Goal: Transaction & Acquisition: Book appointment/travel/reservation

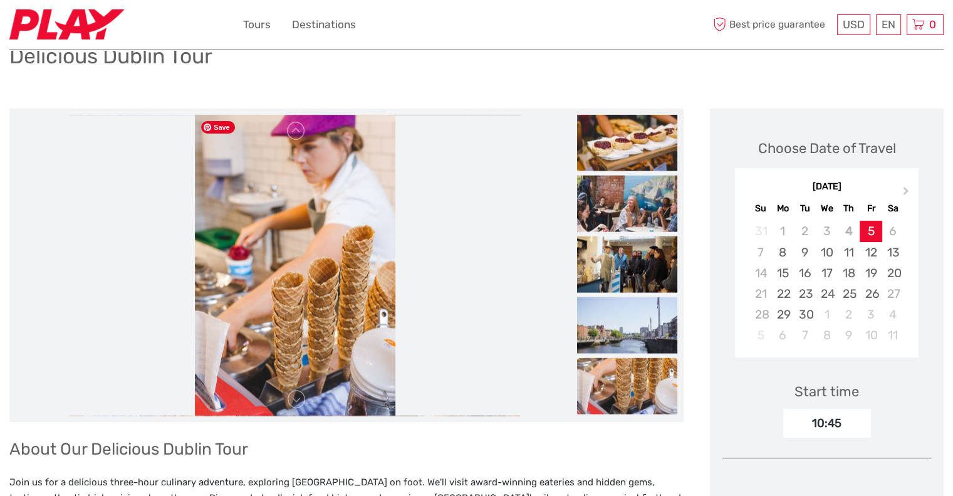
scroll to position [66, 0]
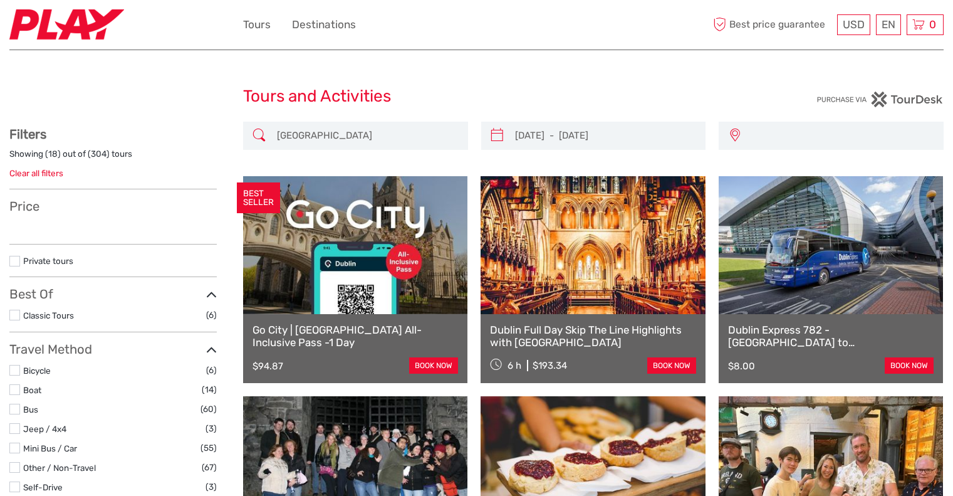
select select
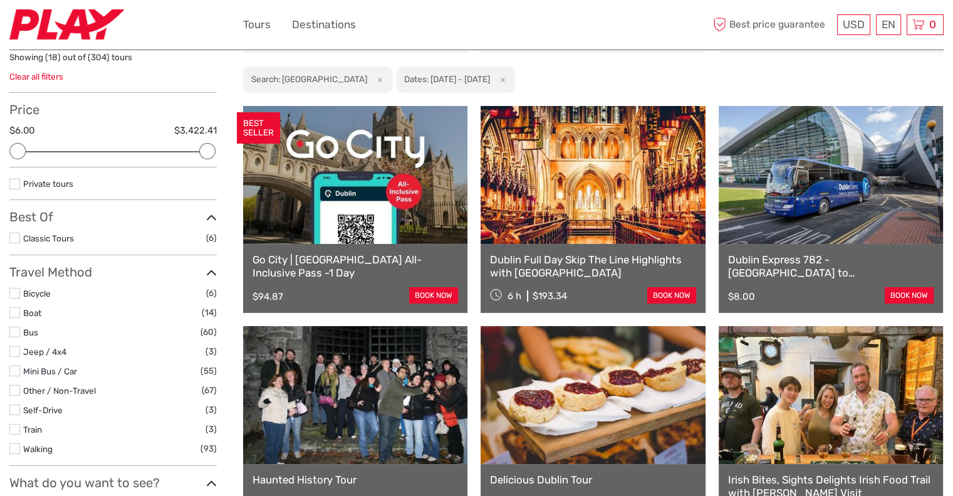
scroll to position [77, 0]
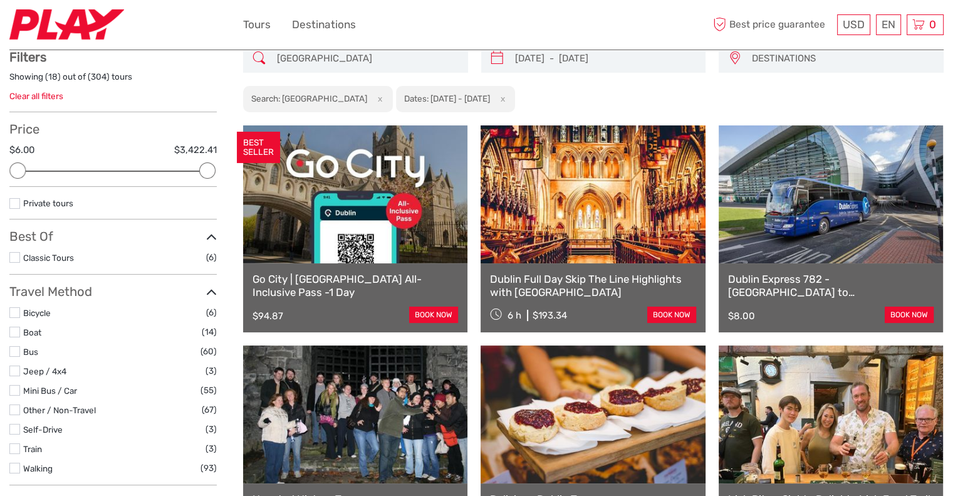
click at [822, 286] on link "Dublin Express 782 - Dublin Airport to Dublin City - Single Ticket" at bounding box center [831, 286] width 206 height 26
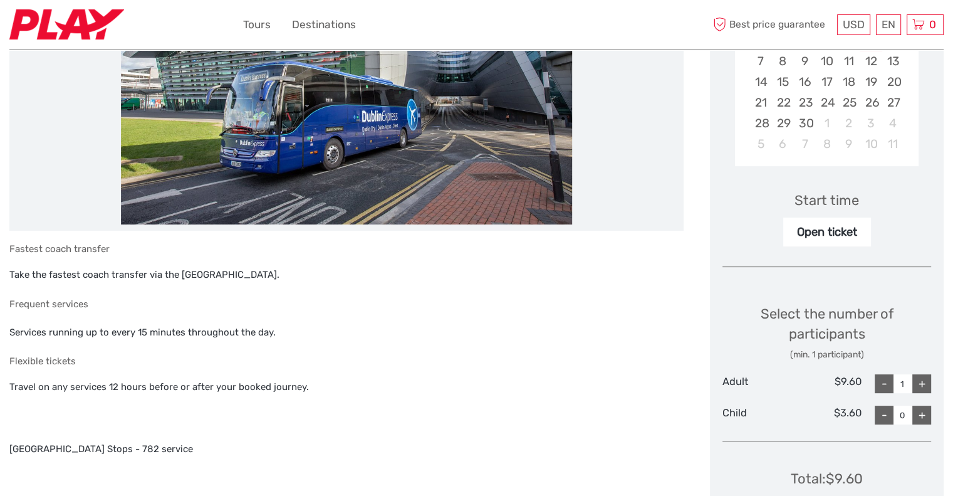
scroll to position [291, 0]
click at [785, 81] on div "15" at bounding box center [783, 81] width 22 height 21
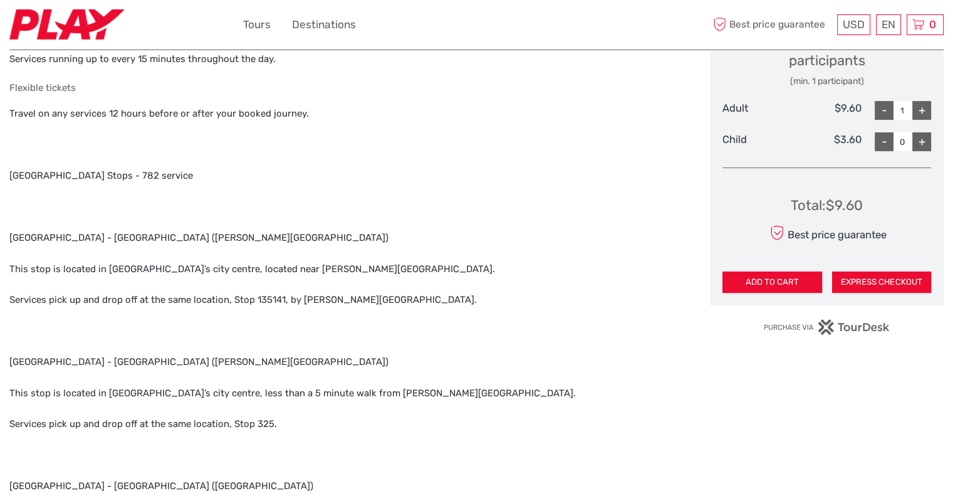
scroll to position [436, 0]
